Goal: Navigation & Orientation: Find specific page/section

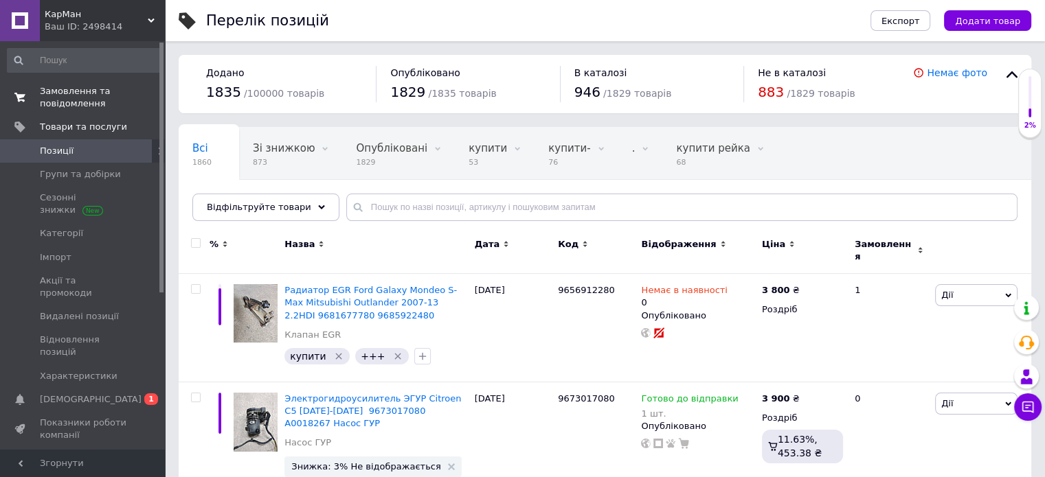
click at [78, 99] on span "Замовлення та повідомлення" at bounding box center [83, 97] width 87 height 25
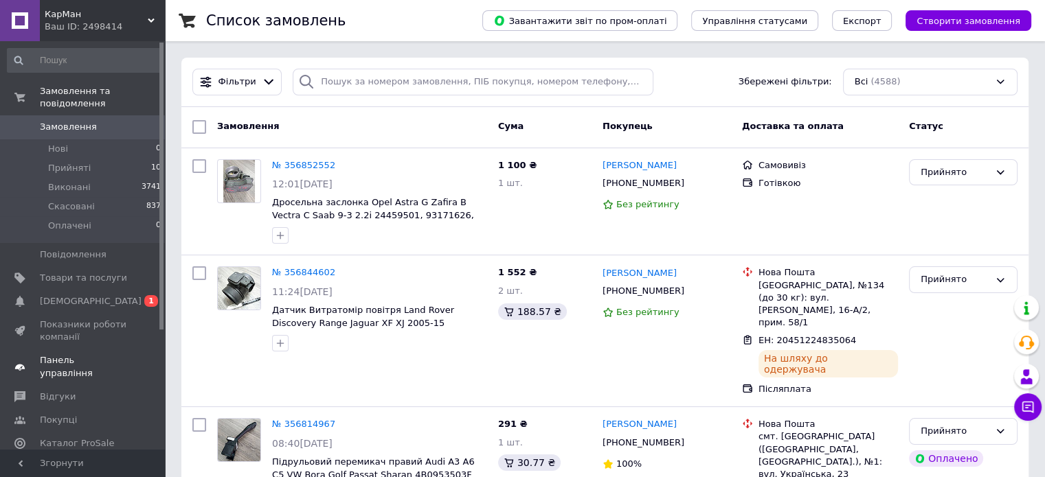
click at [66, 355] on span "Панель управління" at bounding box center [83, 367] width 87 height 25
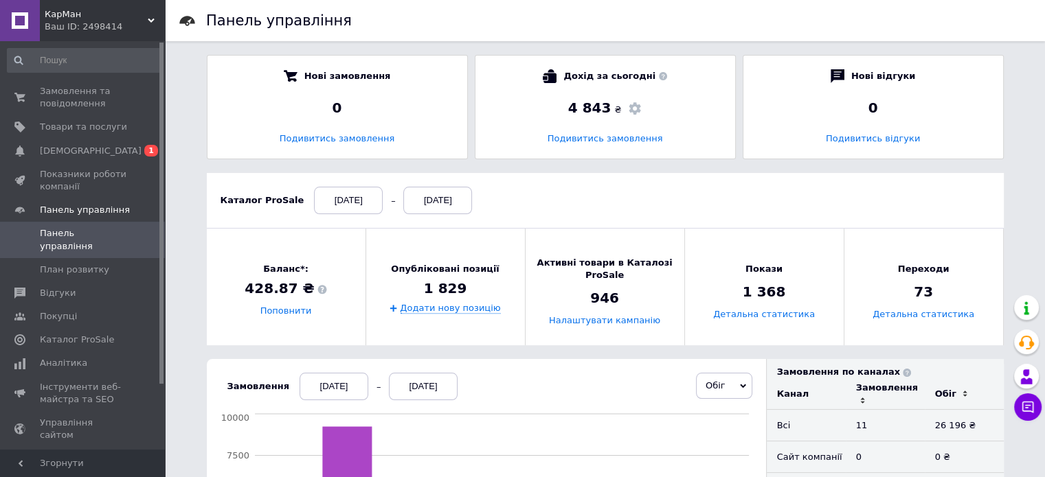
scroll to position [154, 0]
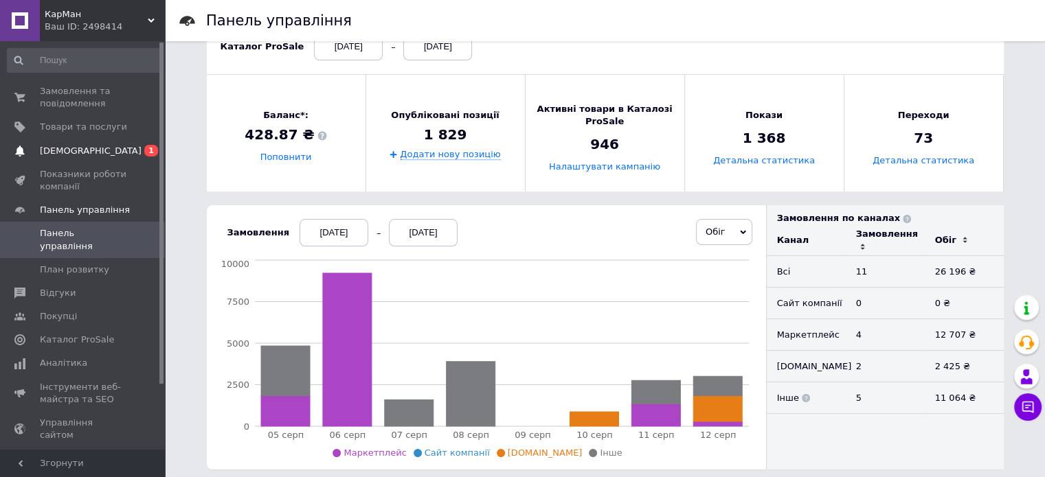
click at [71, 146] on span "[DEMOGRAPHIC_DATA]" at bounding box center [91, 151] width 102 height 12
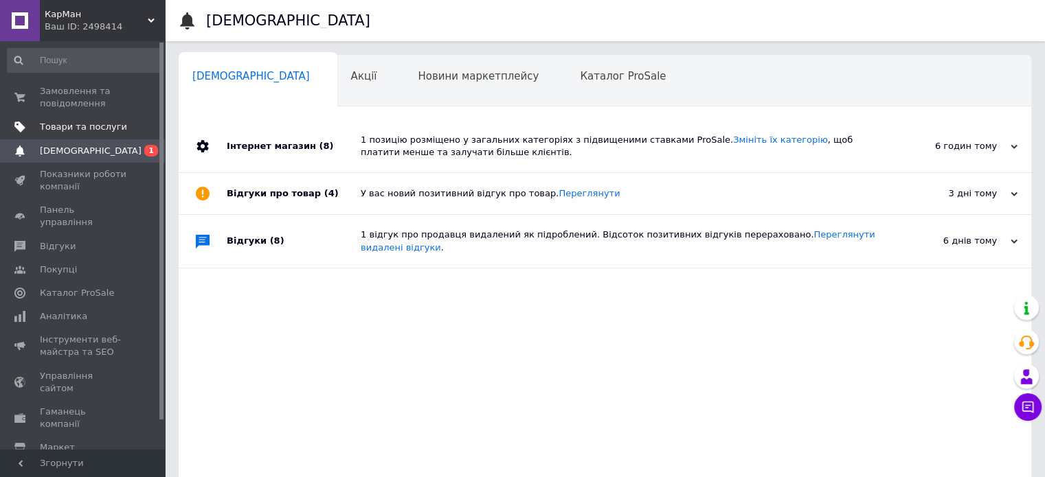
click at [77, 128] on span "Товари та послуги" at bounding box center [83, 127] width 87 height 12
